Goal: Task Accomplishment & Management: Use online tool/utility

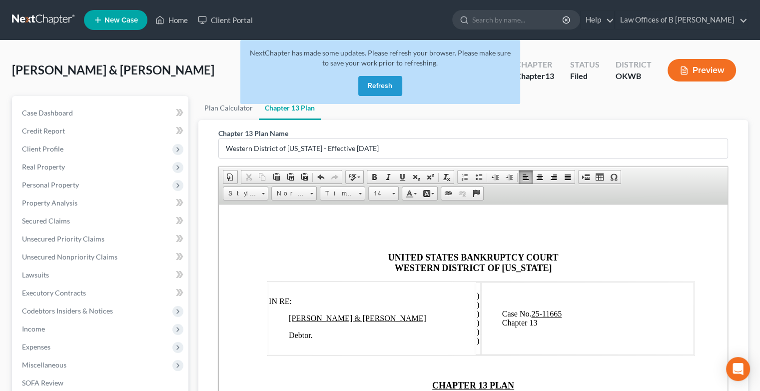
click at [366, 91] on button "Refresh" at bounding box center [380, 86] width 44 height 20
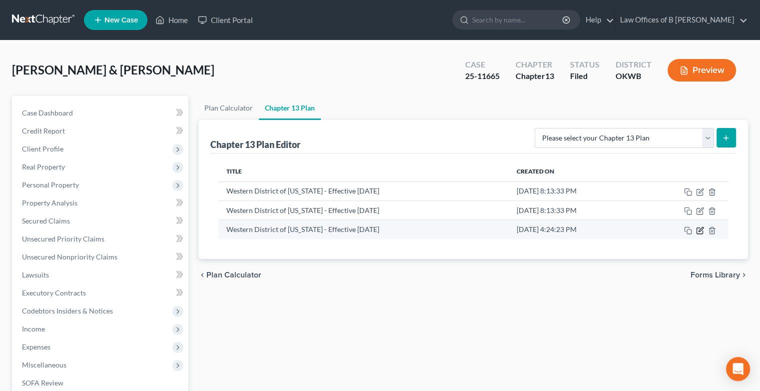
click at [700, 229] on icon "button" at bounding box center [700, 230] width 8 height 8
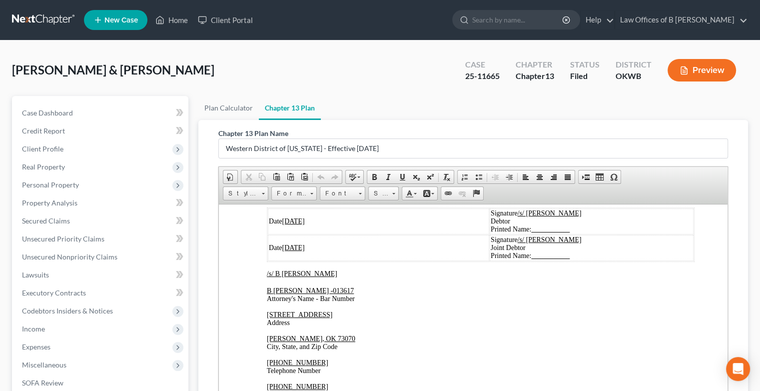
scroll to position [2546, 0]
click at [273, 190] on span "[o]" at bounding box center [271, 186] width 8 height 7
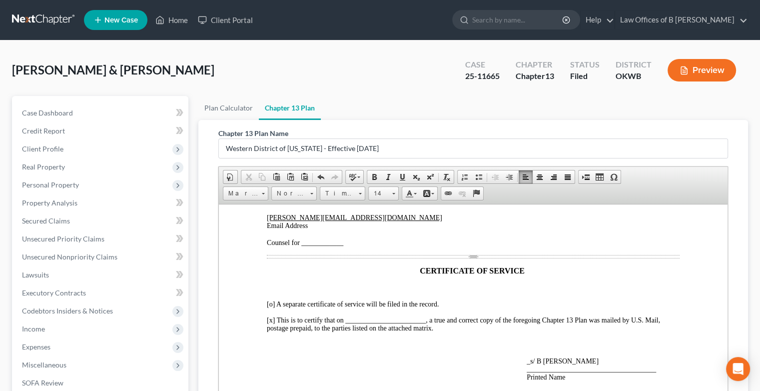
scroll to position [2827, 0]
click at [350, 316] on span "[x] This is to certify that on _______________________, a true and correct copy…" at bounding box center [463, 323] width 393 height 15
click at [274, 317] on span "[x] This is to certify that on _6th Day of [DATE] , a true and correct copy of …" at bounding box center [464, 323] width 394 height 15
click at [271, 317] on span "[x] This is to certify that on _6th Day of [DATE] , a true and correct copy of …" at bounding box center [464, 323] width 394 height 15
click at [415, 318] on span "[ ] This is to certify that on _6th Day of [DATE] , a true and correct copy of …" at bounding box center [462, 323] width 390 height 15
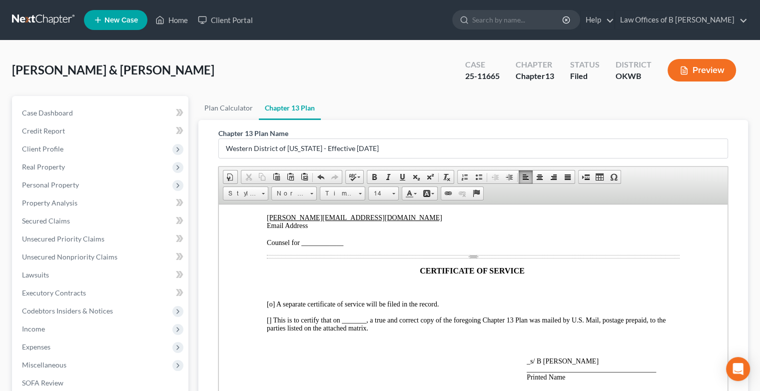
click at [268, 318] on span "[ ] This is to certify that on _______ , a true and correct copy of the foregoi…" at bounding box center [466, 323] width 399 height 15
click at [273, 300] on span "[o] A separate certificate of service will be filed in the record." at bounding box center [353, 303] width 172 height 7
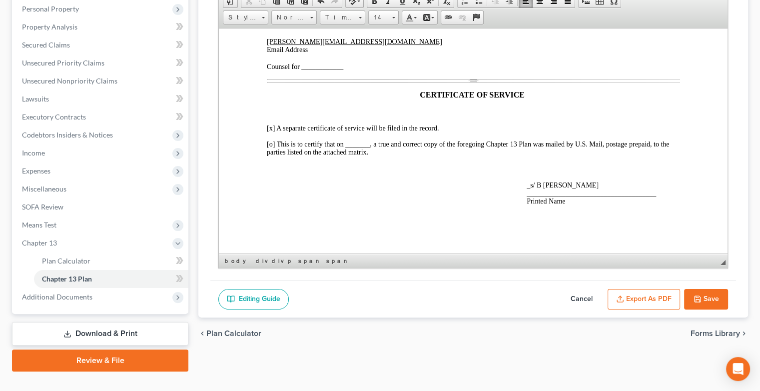
scroll to position [177, 0]
click at [708, 294] on button "Save" at bounding box center [706, 298] width 44 height 21
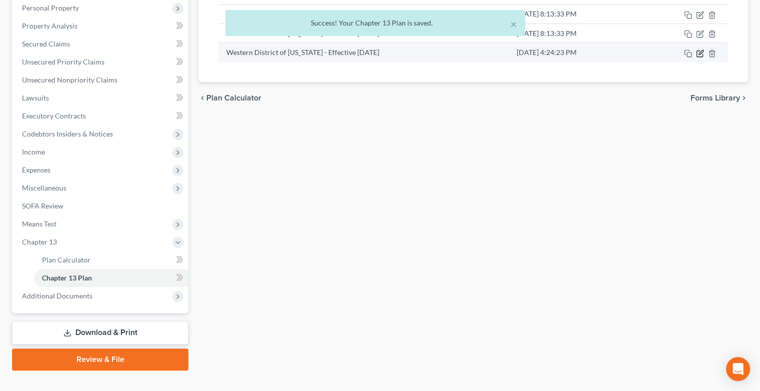
click at [700, 54] on icon "button" at bounding box center [700, 53] width 8 height 8
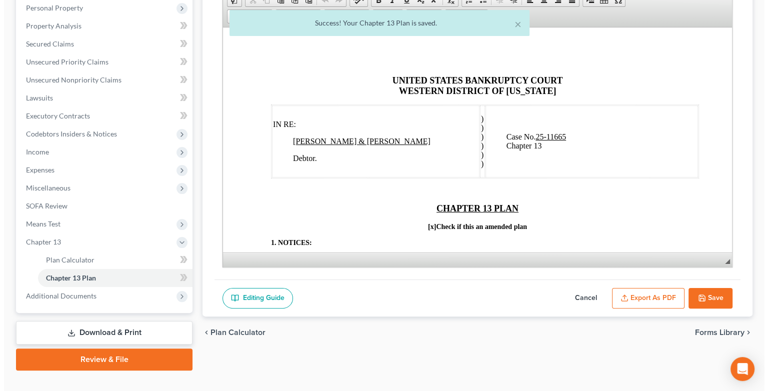
scroll to position [0, 0]
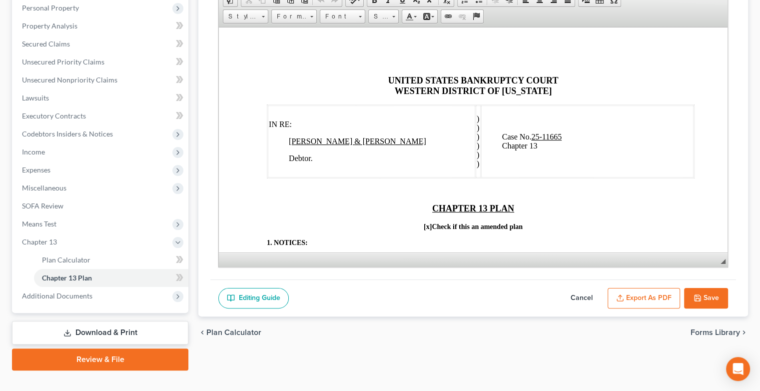
click at [646, 299] on button "Export as PDF" at bounding box center [644, 298] width 72 height 21
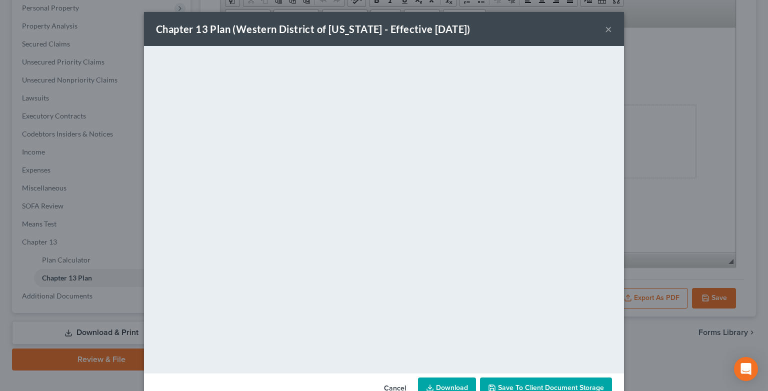
click at [442, 385] on link "Download" at bounding box center [447, 387] width 58 height 21
